Goal: Task Accomplishment & Management: Complete application form

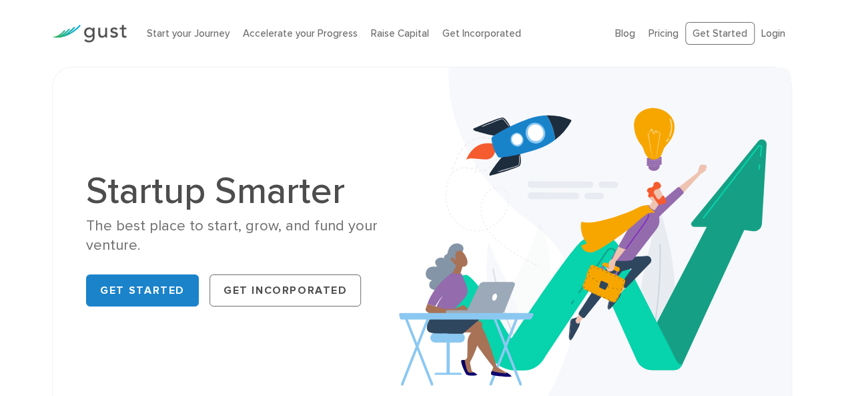
click at [128, 298] on link "Get Started" at bounding box center [142, 290] width 113 height 32
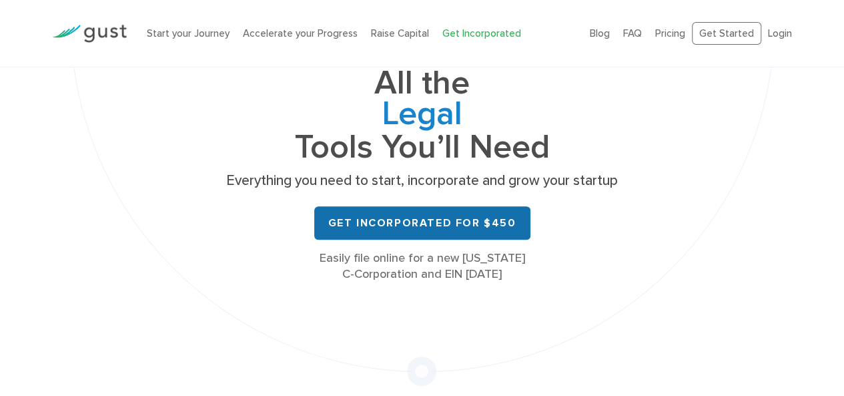
scroll to position [143, 0]
click at [400, 219] on link "Get Incorporated for $450" at bounding box center [422, 222] width 216 height 33
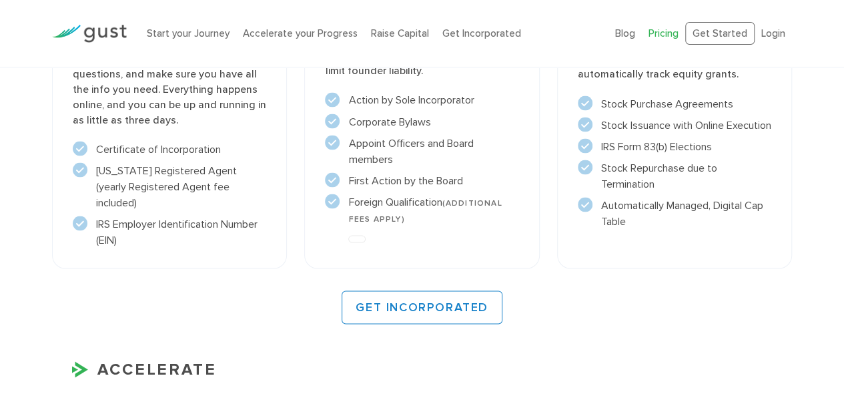
scroll to position [1161, 0]
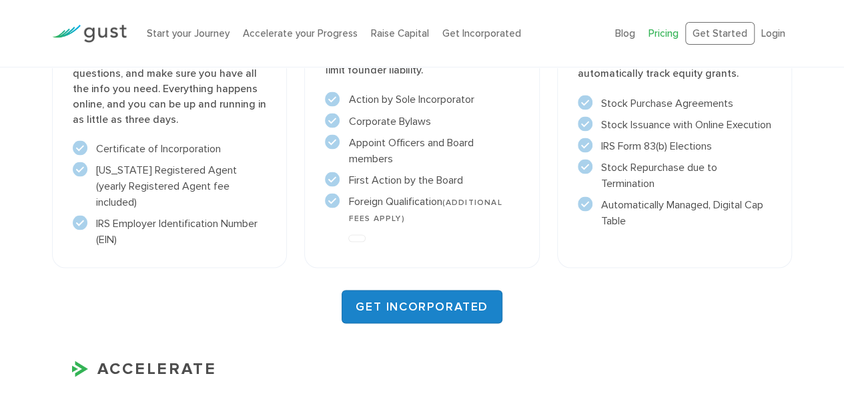
click at [400, 293] on link "GET INCORPORATED" at bounding box center [421, 305] width 161 height 33
